Goal: Task Accomplishment & Management: Manage account settings

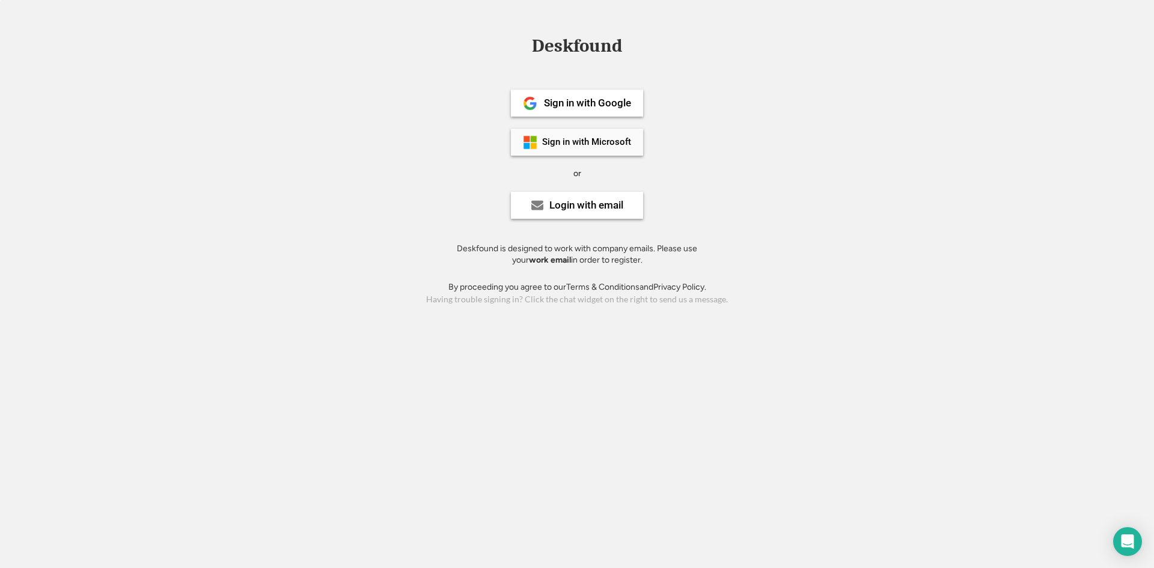
click at [594, 139] on div "Sign in with Microsoft" at bounding box center [586, 142] width 89 height 9
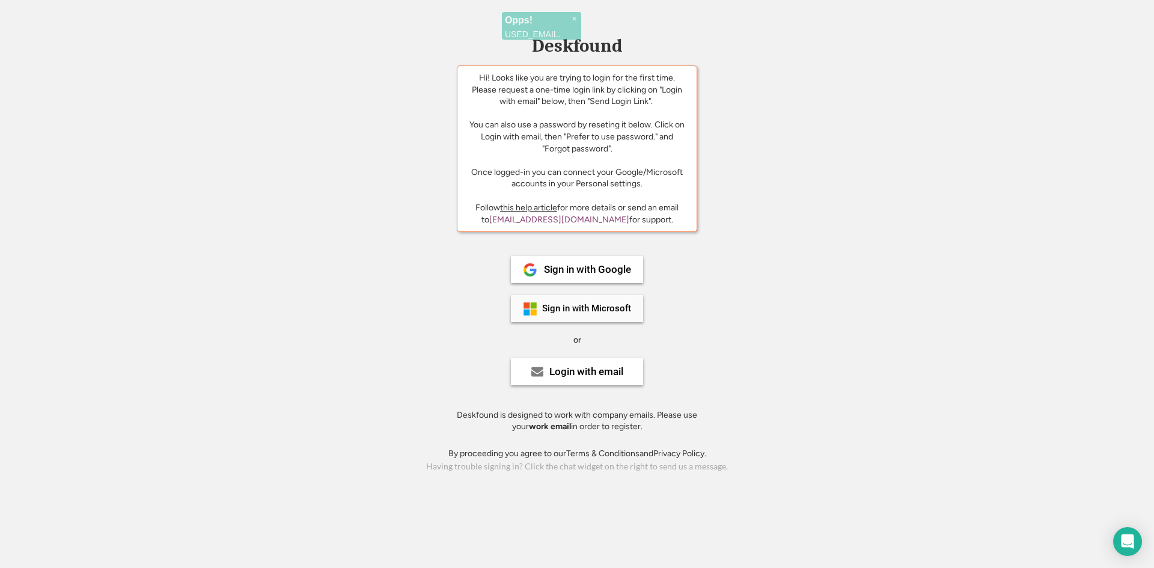
click at [553, 310] on div "Sign in with Microsoft" at bounding box center [586, 308] width 89 height 9
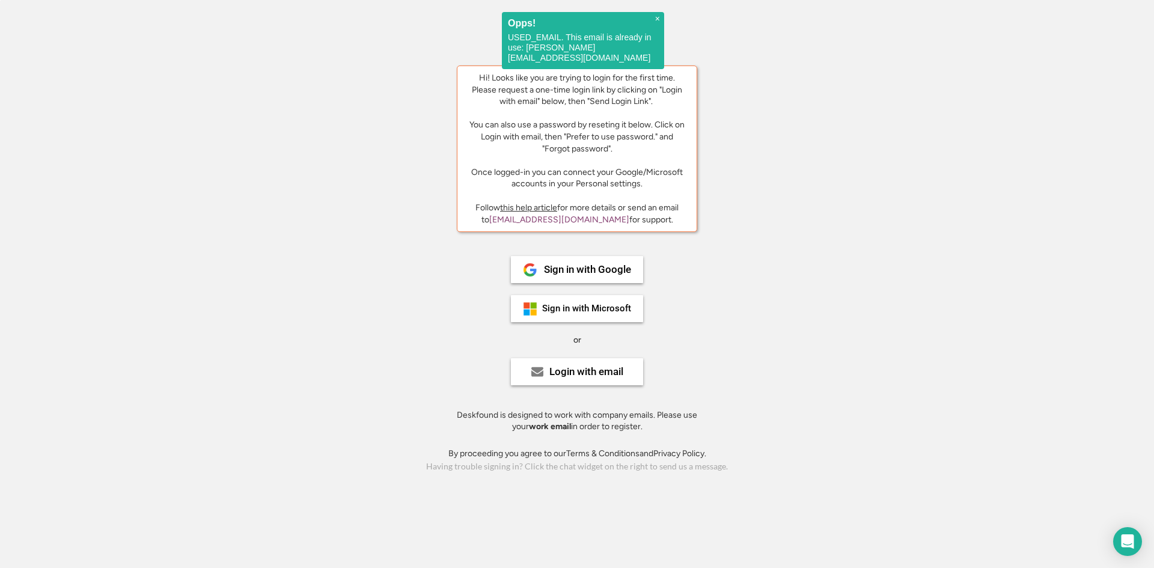
click at [656, 18] on span "×" at bounding box center [657, 19] width 5 height 10
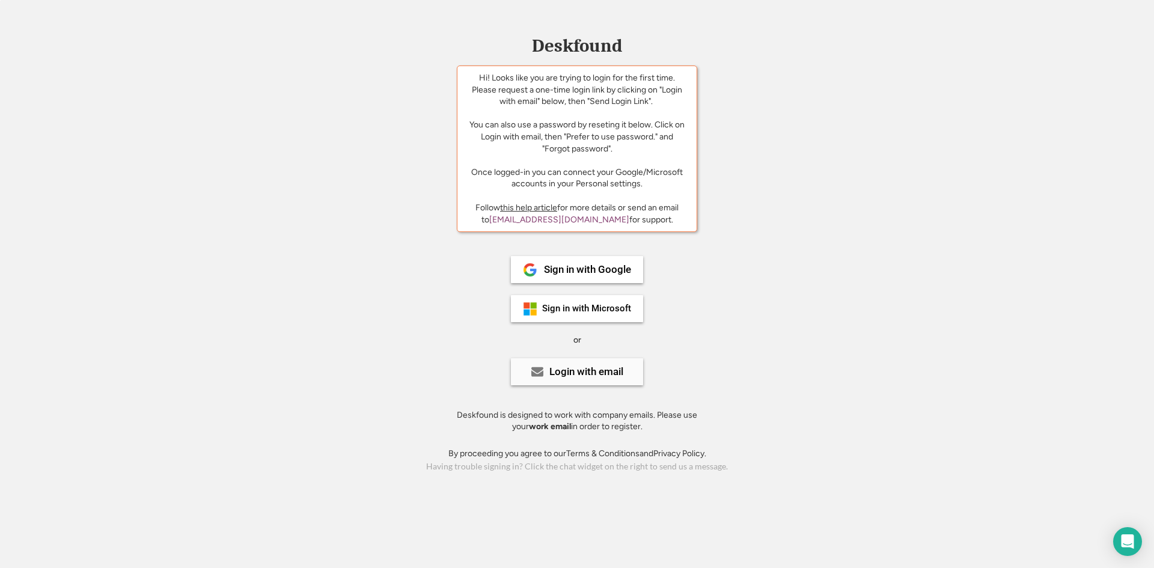
click at [609, 377] on div "Login with email" at bounding box center [577, 371] width 132 height 27
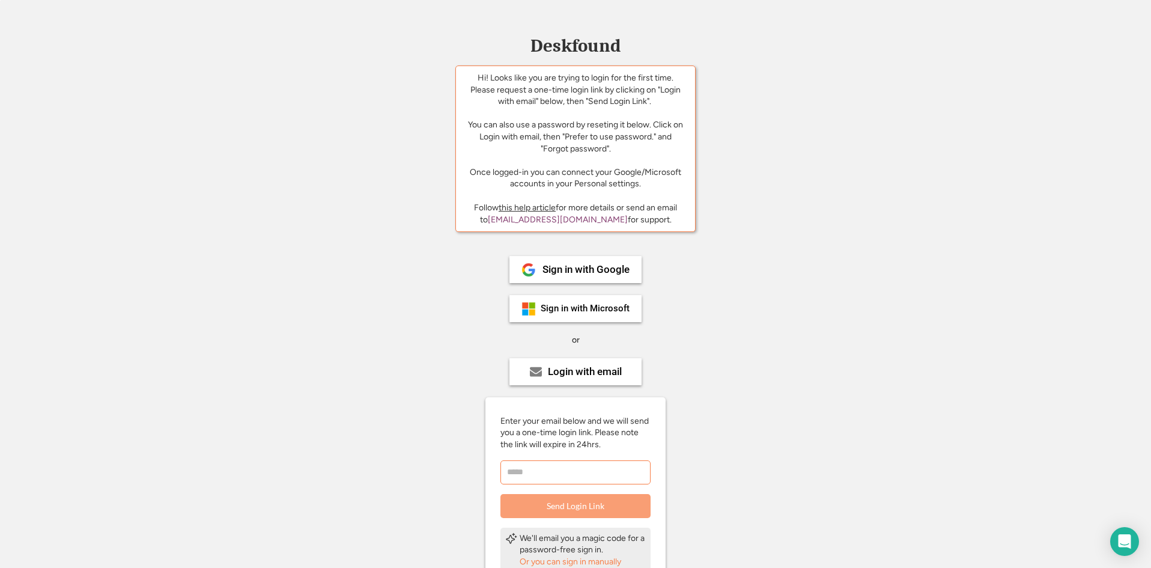
click at [582, 475] on input "email" at bounding box center [576, 472] width 150 height 24
type input "**********"
click at [606, 503] on button "Send Login Link" at bounding box center [576, 506] width 150 height 24
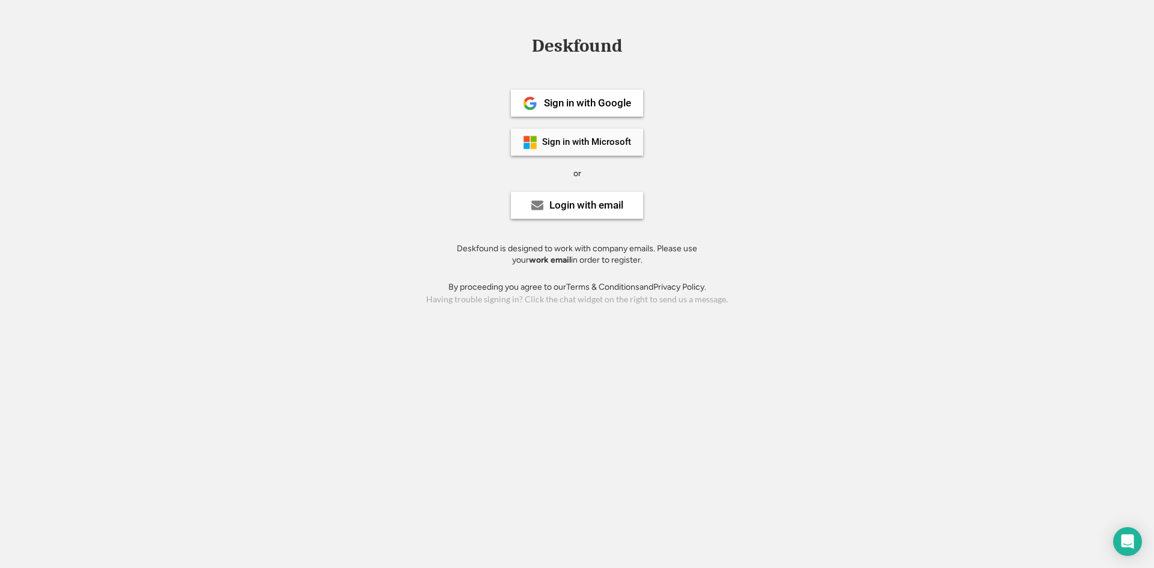
click at [581, 138] on div "Sign in with Microsoft" at bounding box center [586, 142] width 89 height 9
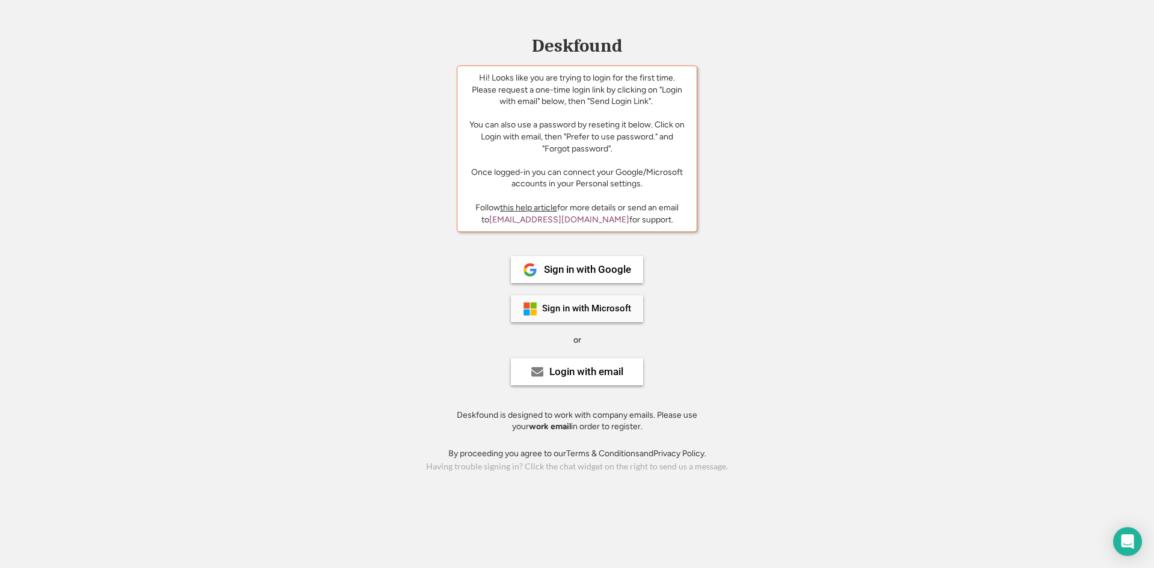
click at [612, 313] on div "Sign in with Microsoft" at bounding box center [586, 308] width 89 height 9
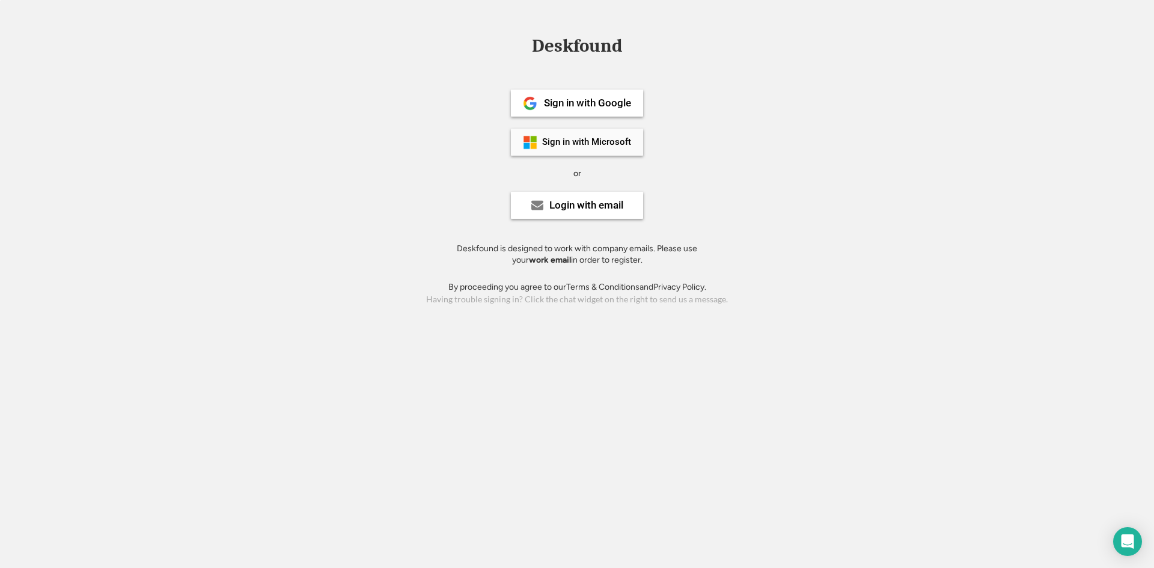
click at [566, 140] on div "Sign in with Microsoft" at bounding box center [586, 142] width 89 height 9
click at [603, 135] on div "Sign in with Microsoft" at bounding box center [577, 142] width 132 height 27
